Goal: Information Seeking & Learning: Learn about a topic

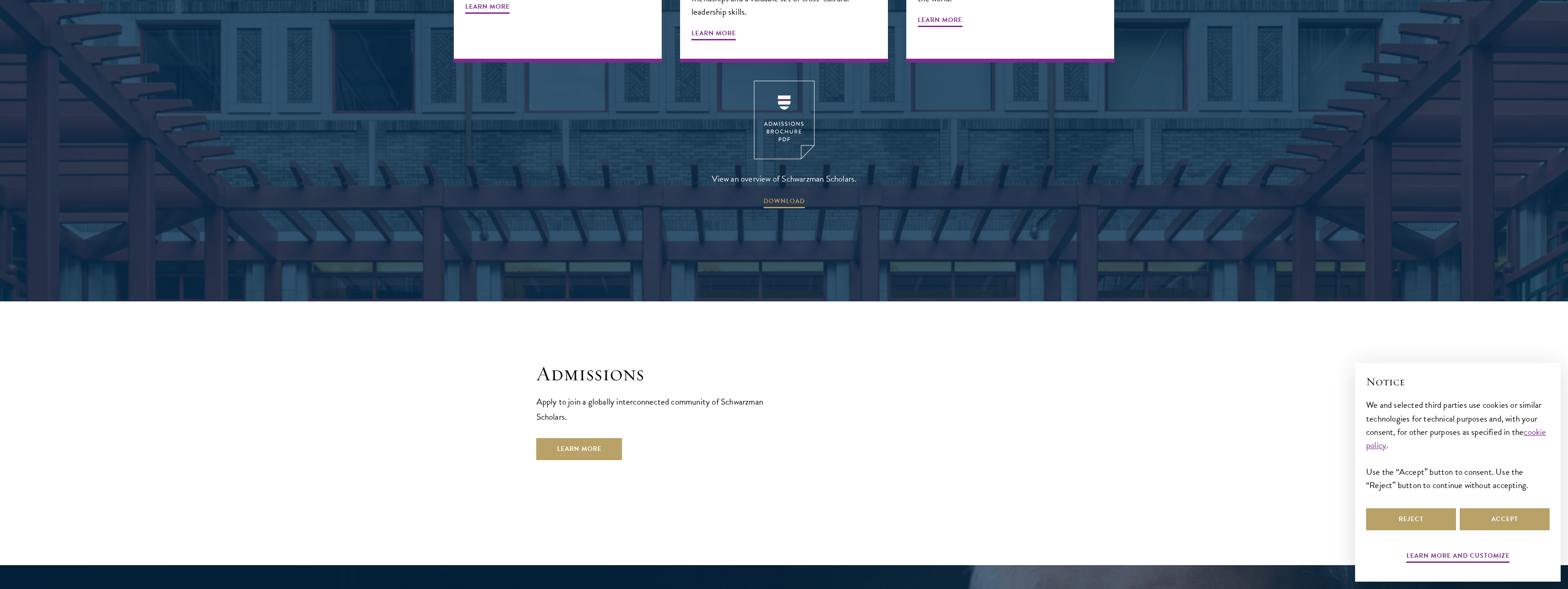
scroll to position [1514, 0]
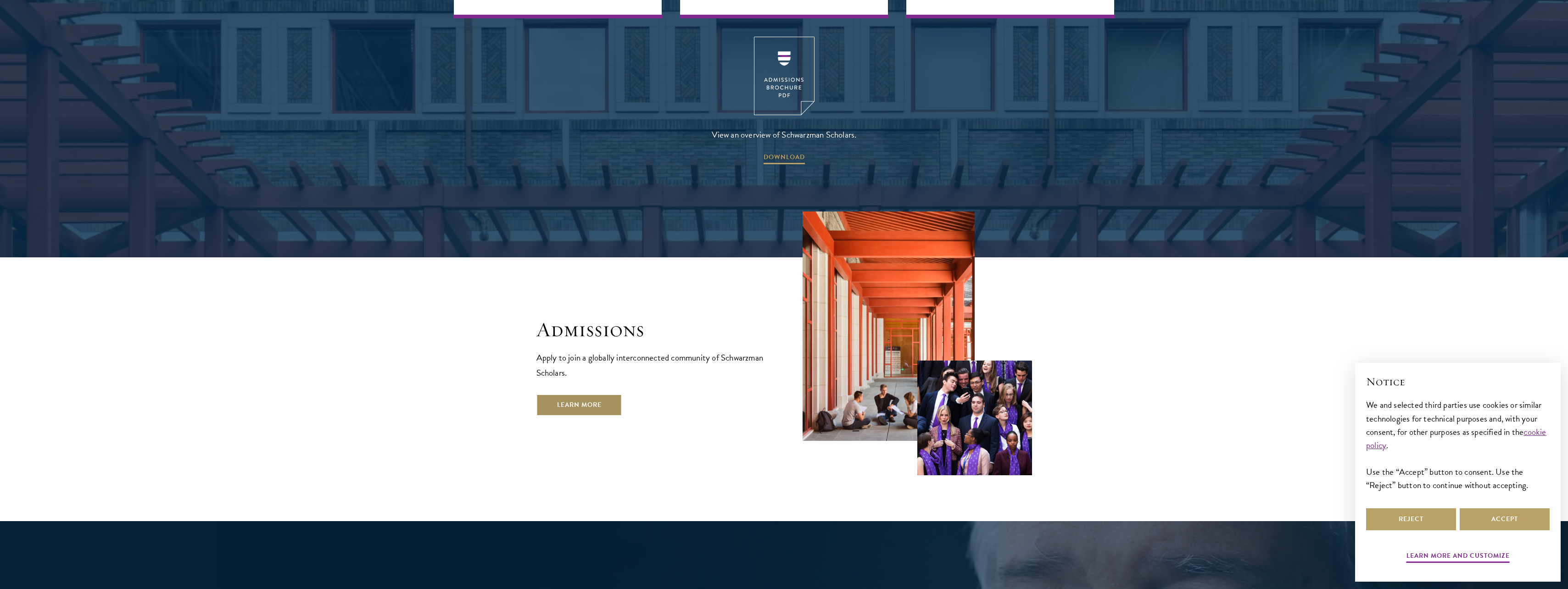
click at [609, 394] on link "Learn More" at bounding box center [579, 405] width 86 height 22
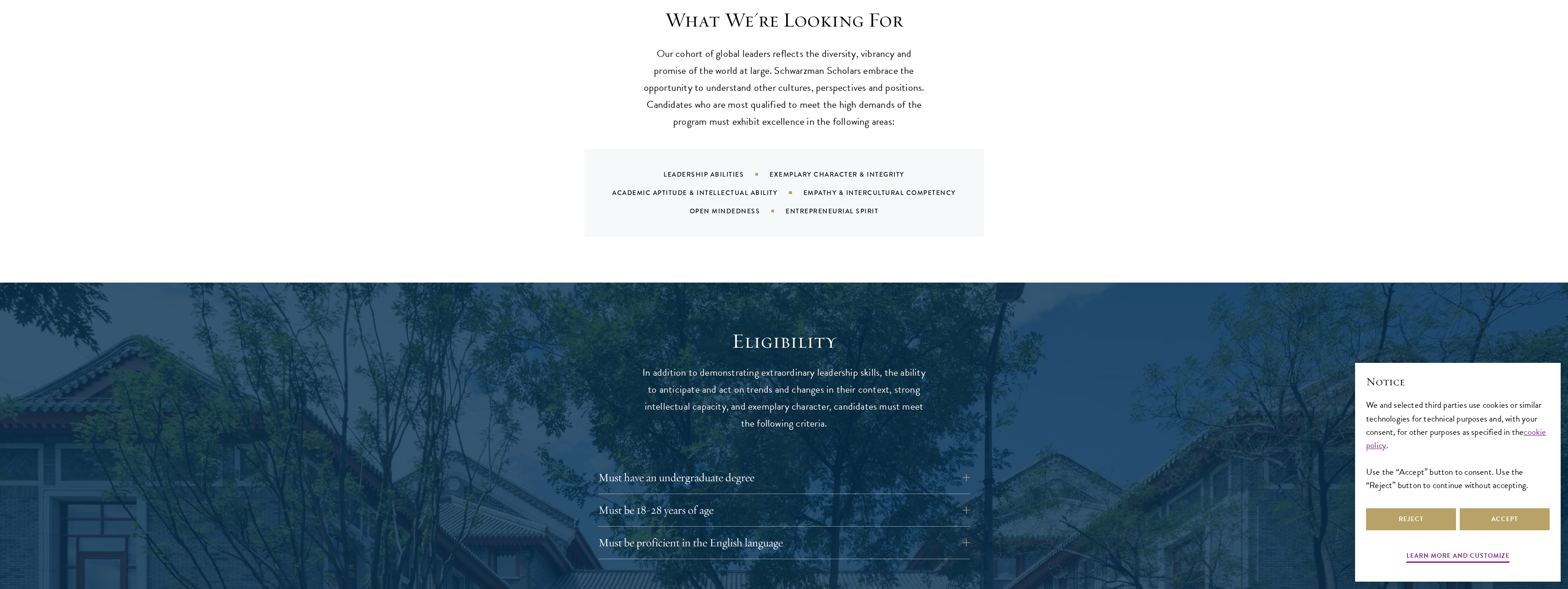
scroll to position [921, 0]
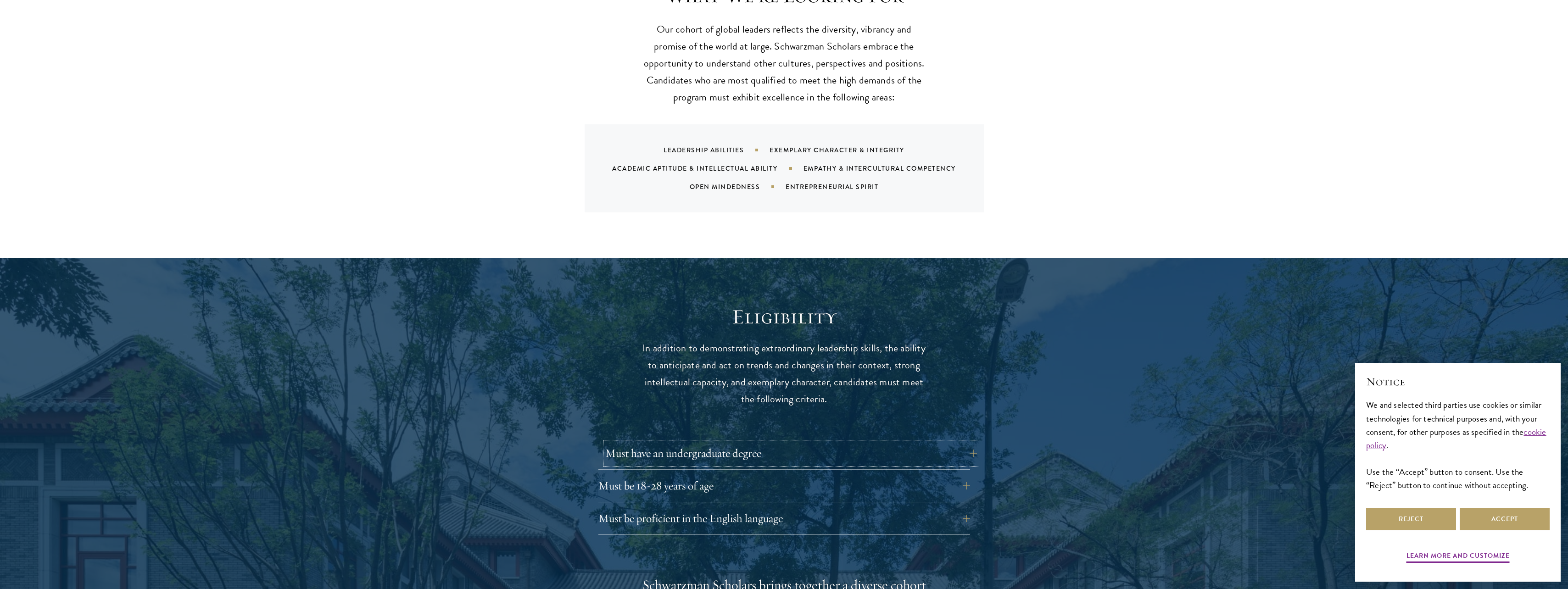
click at [702, 442] on button "Must have an undergraduate degree" at bounding box center [791, 453] width 372 height 22
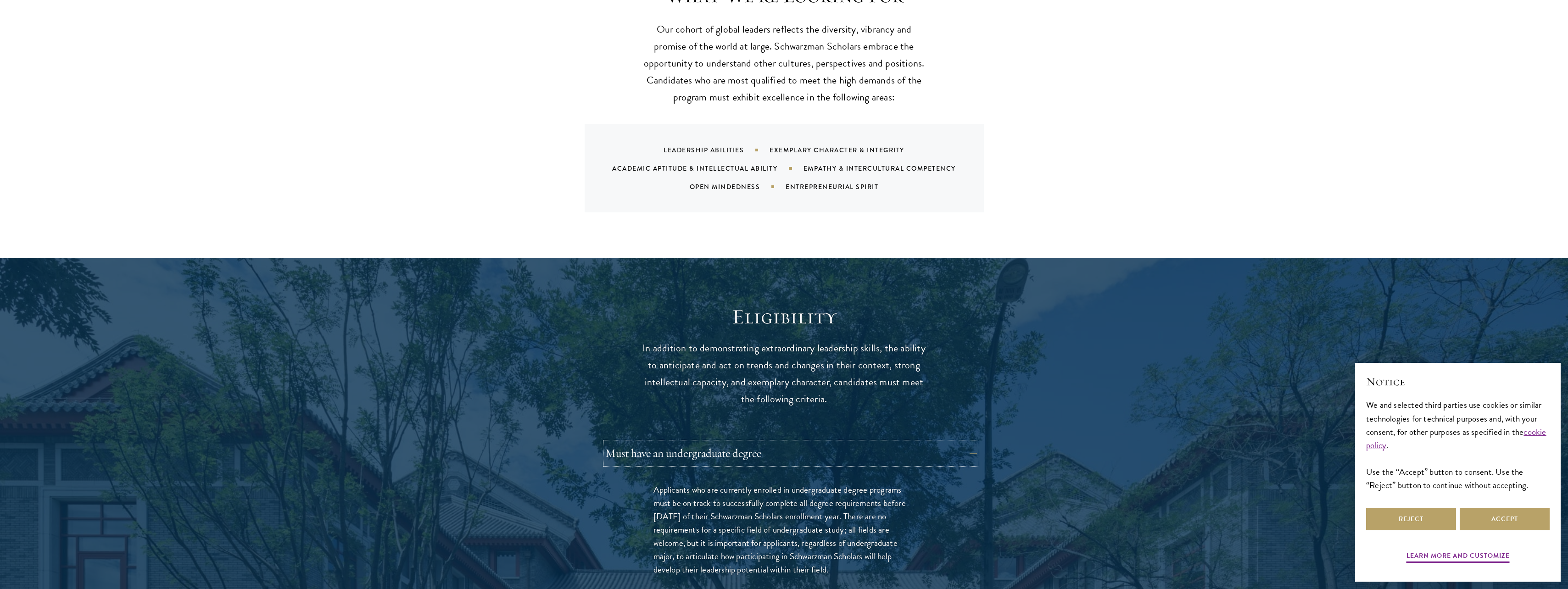
scroll to position [1076, 0]
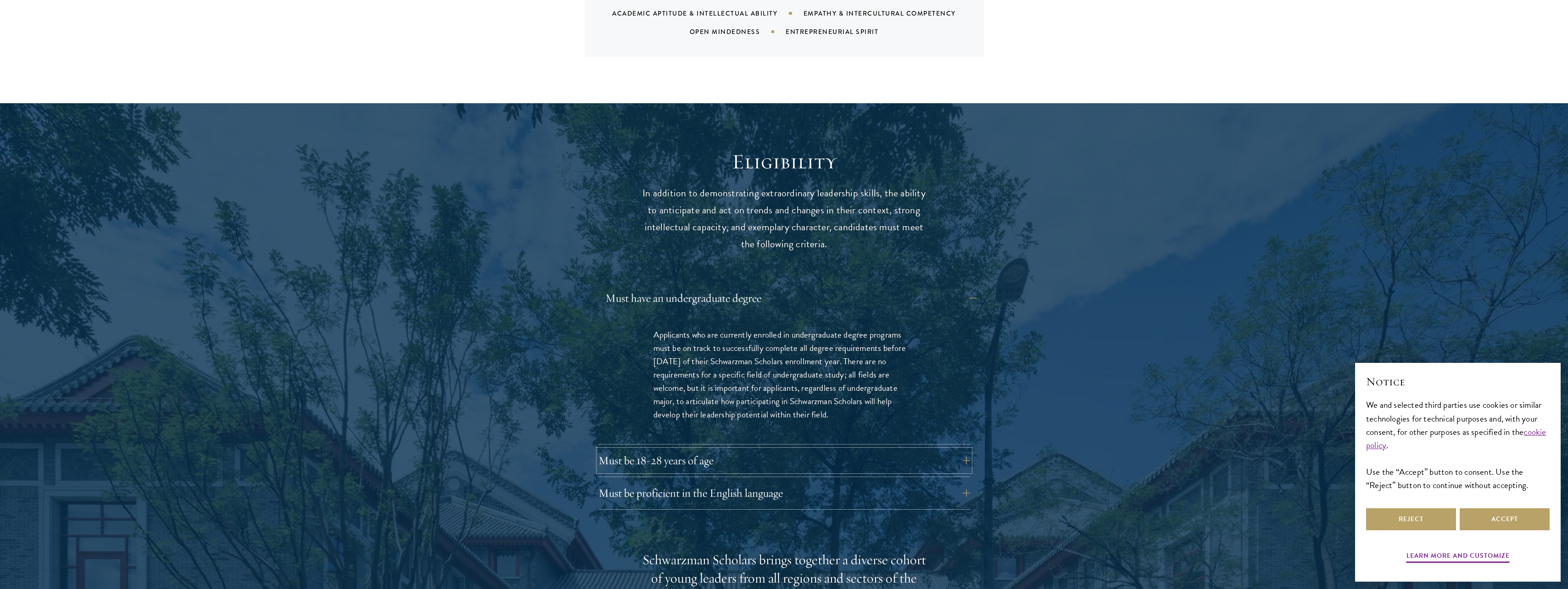
click at [702, 450] on button "Must be 18-28 years of age" at bounding box center [784, 461] width 372 height 22
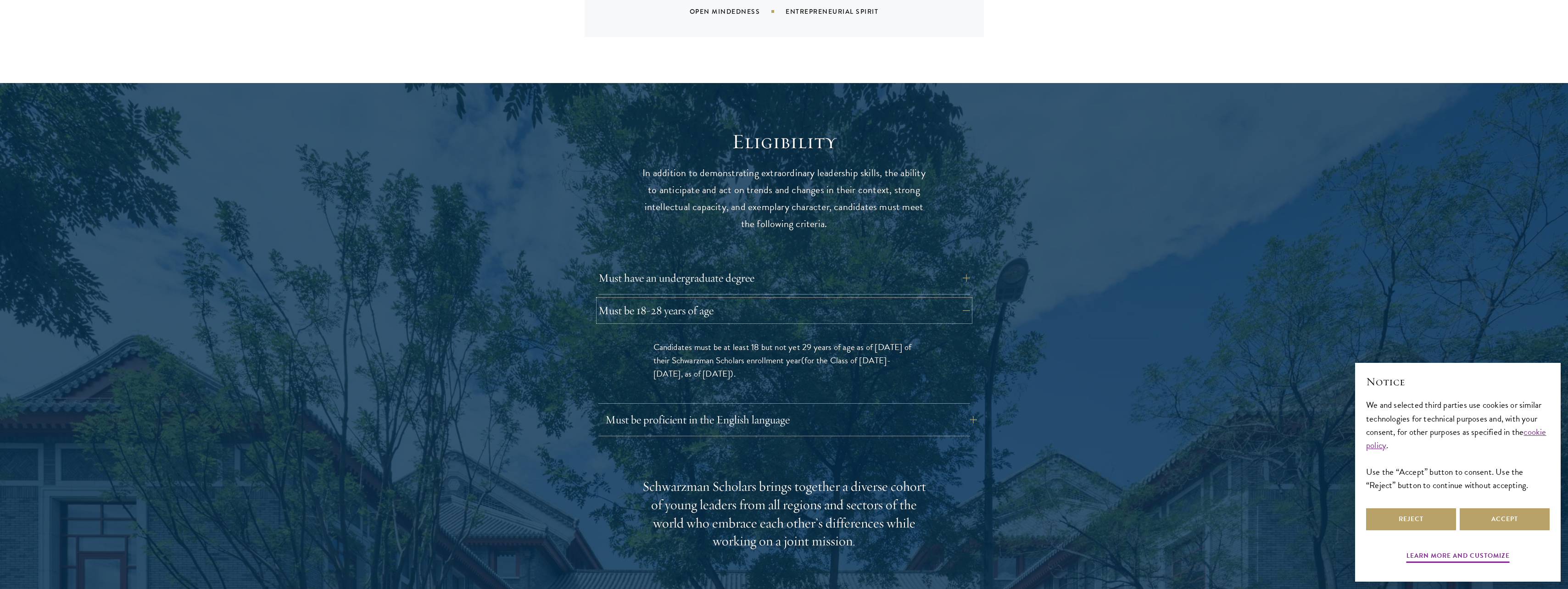
scroll to position [1097, 0]
click at [717, 408] on button "Must be proficient in the English language" at bounding box center [791, 419] width 372 height 22
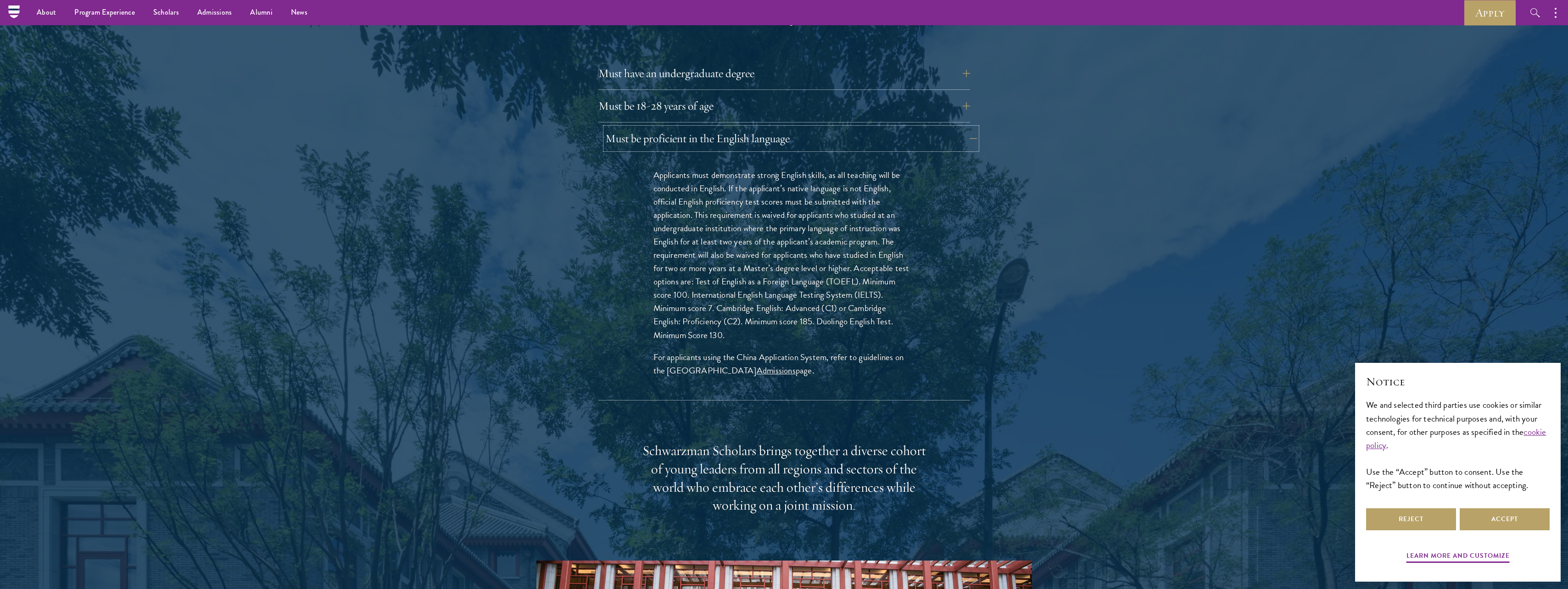
scroll to position [1302, 0]
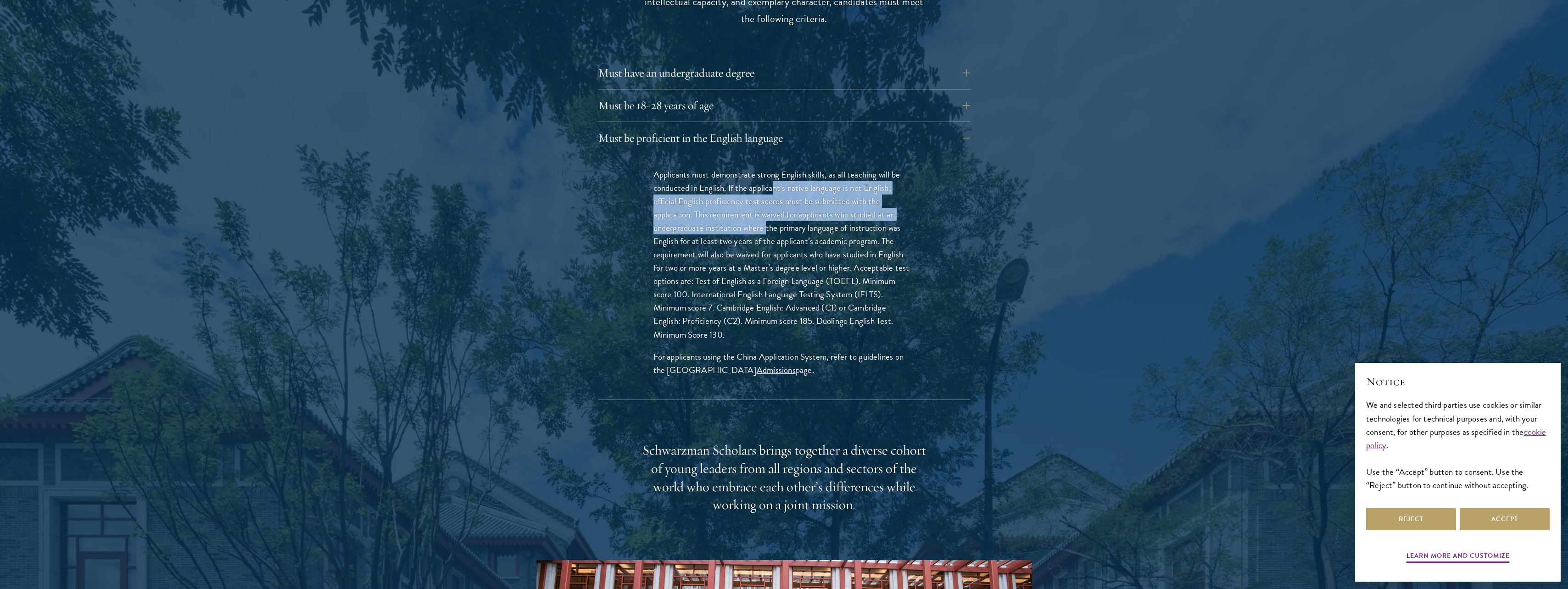
drag, startPoint x: 775, startPoint y: 170, endPoint x: 767, endPoint y: 210, distance: 40.8
click at [767, 210] on p "Applicants must demonstrate strong English skills, as all teaching will be cond…" at bounding box center [785, 254] width 262 height 173
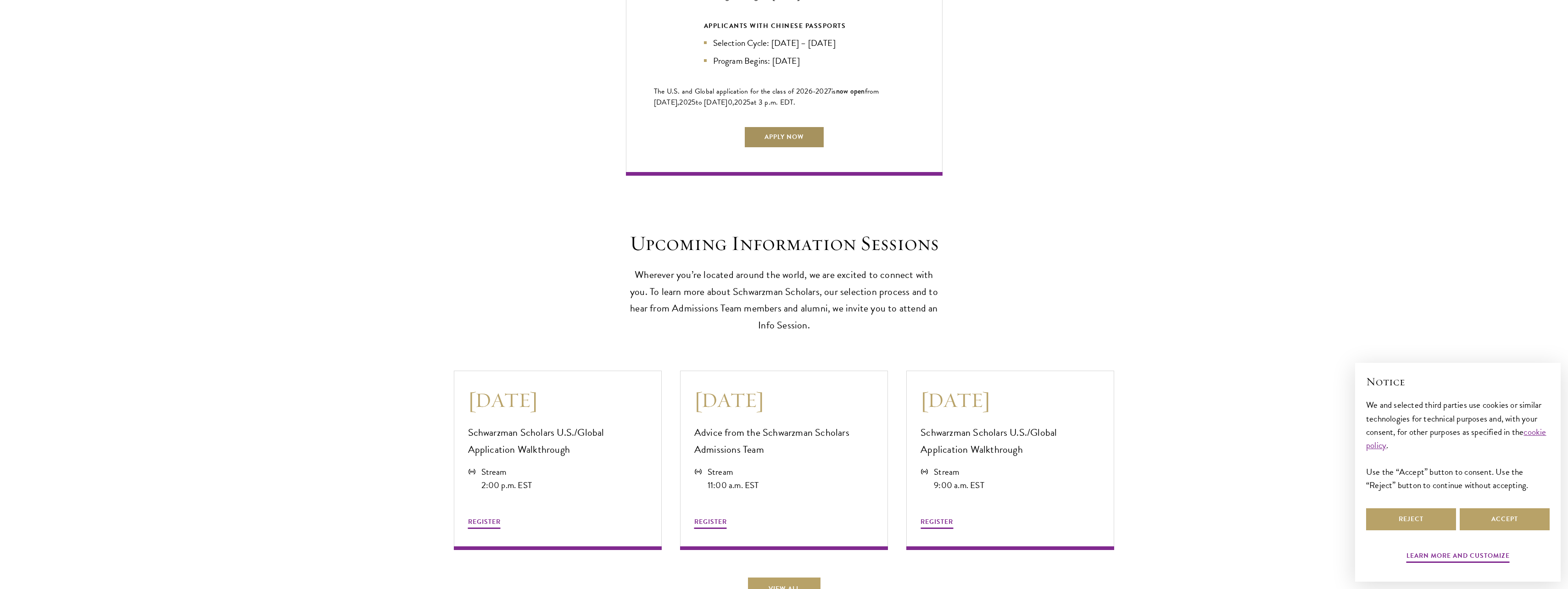
scroll to position [2452, 0]
click at [771, 134] on link "Apply Now" at bounding box center [784, 137] width 81 height 22
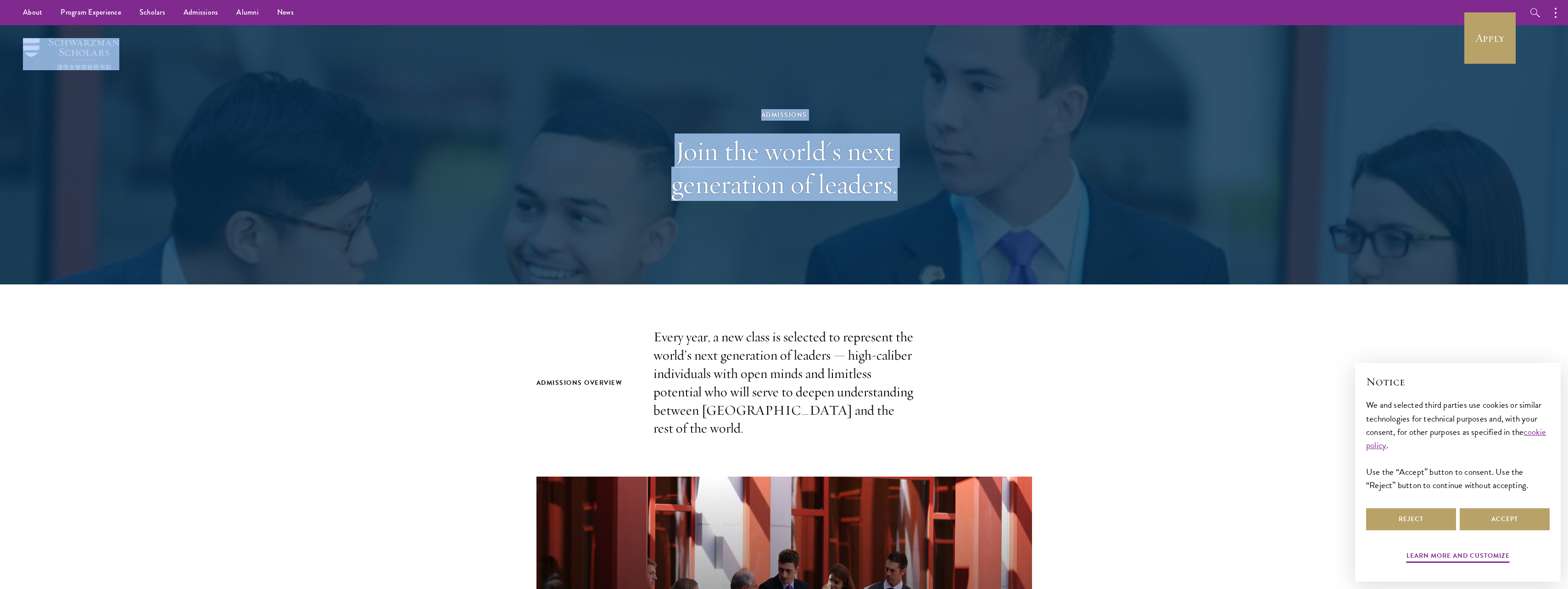
drag, startPoint x: 128, startPoint y: 54, endPoint x: 51, endPoint y: 40, distance: 78.3
click at [51, 40] on header "Admissions Join the world's next generation of leaders." at bounding box center [784, 155] width 1568 height 259
